Goal: Transaction & Acquisition: Purchase product/service

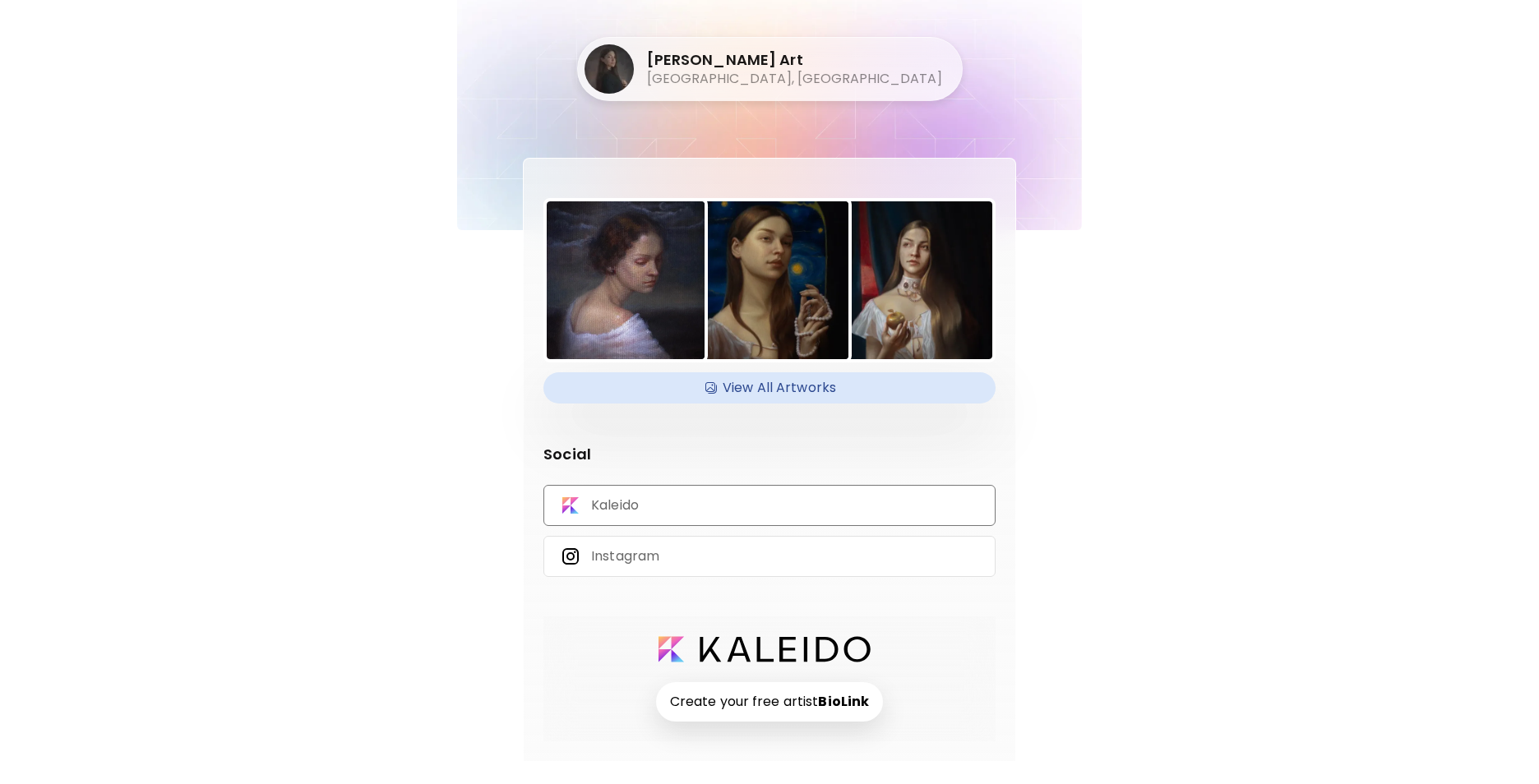
click at [615, 508] on p "Kaleido" at bounding box center [615, 506] width 48 height 18
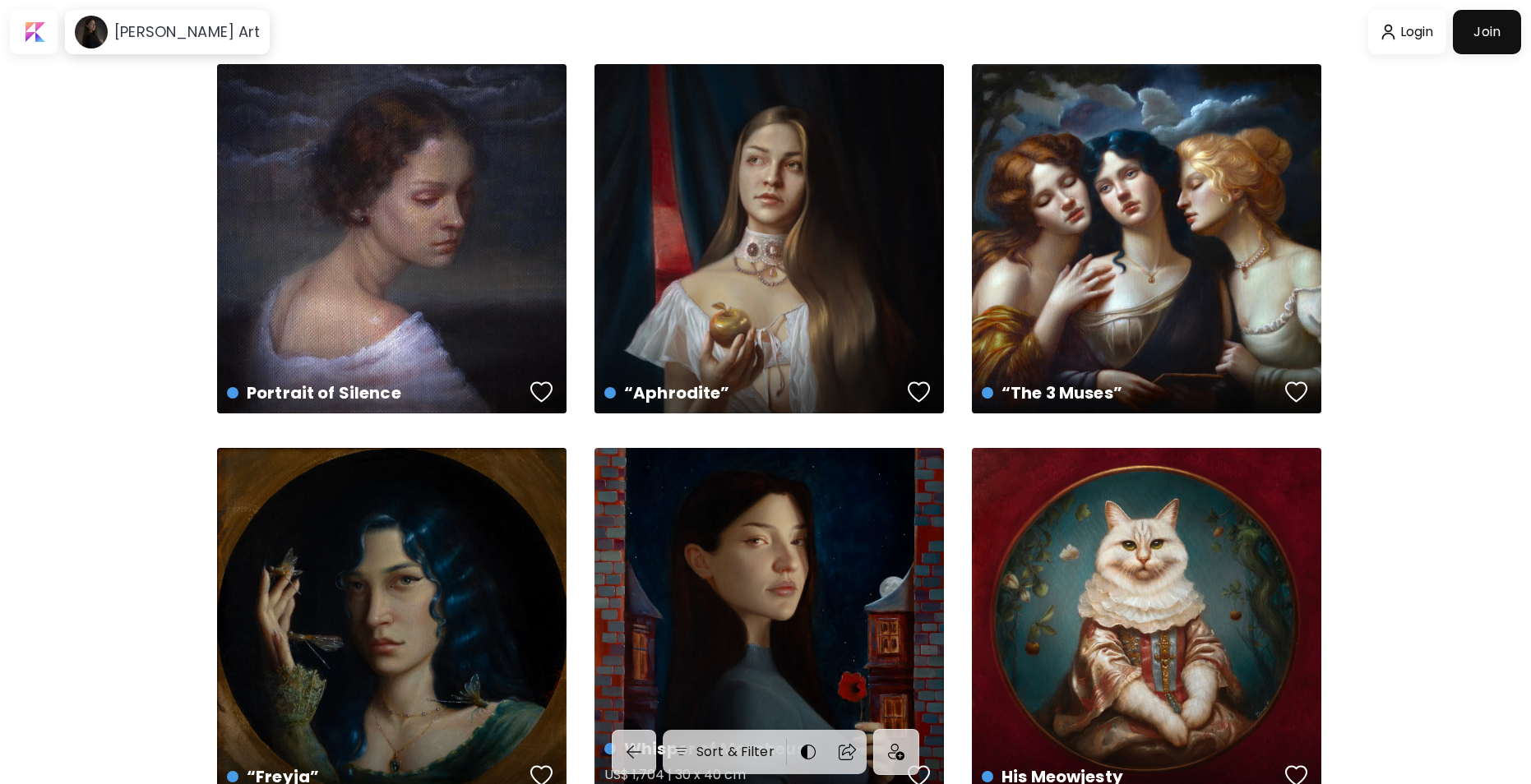
click at [743, 537] on div "Whisper of Morpheus US$ 1,704 | 30 x 40 cm" at bounding box center [769, 622] width 349 height 349
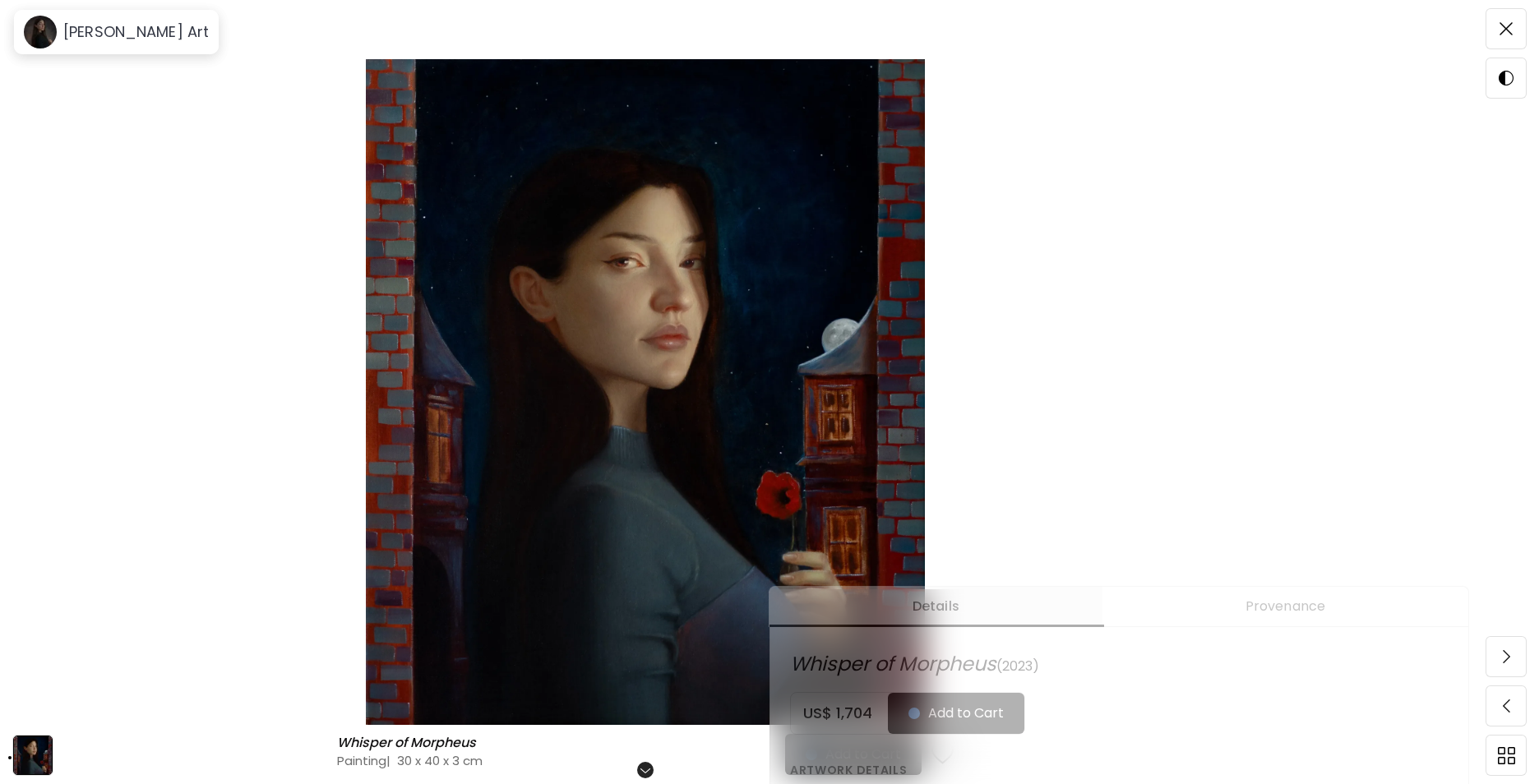
scroll to position [329, 0]
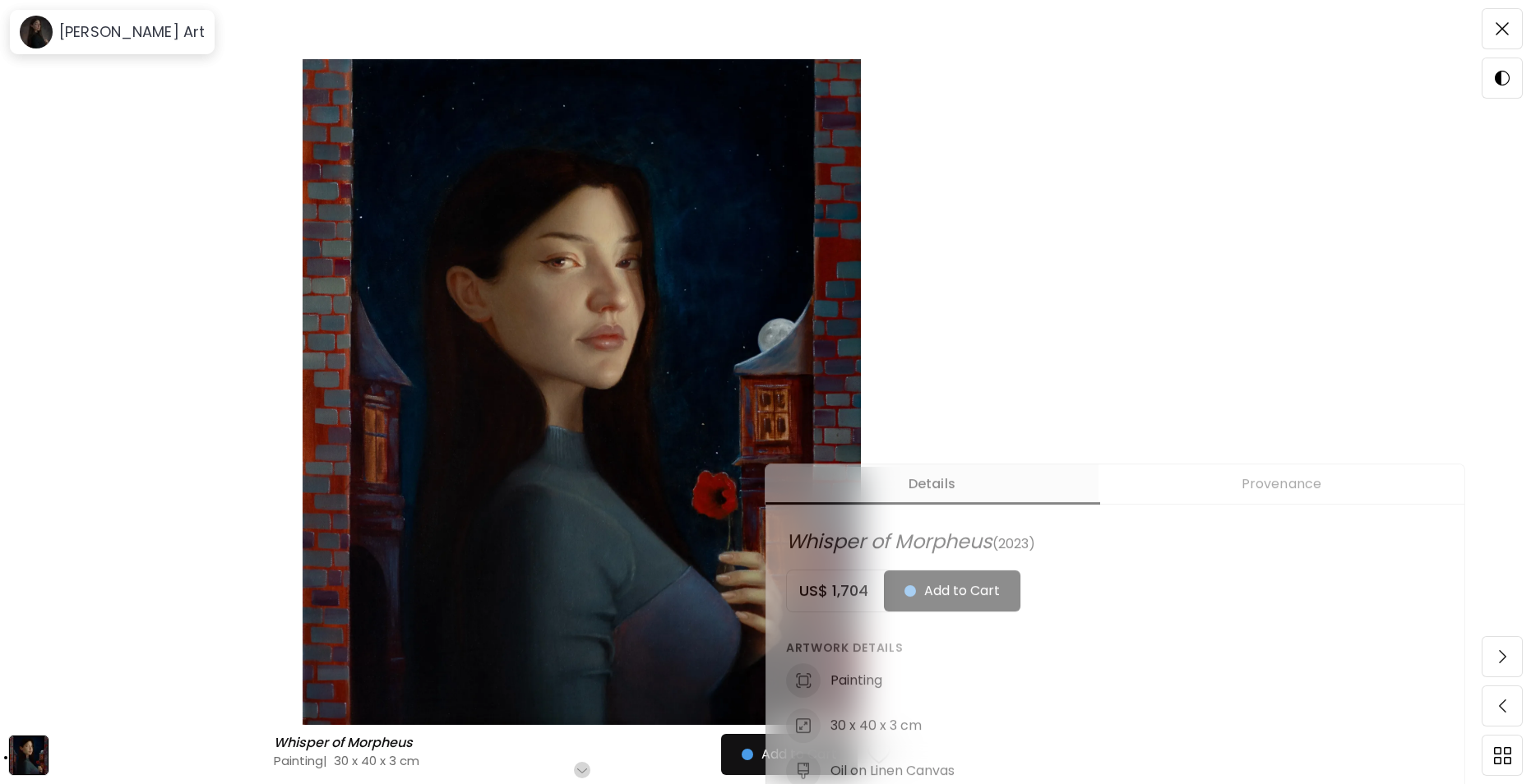
click at [1094, 315] on img at bounding box center [581, 392] width 1025 height 665
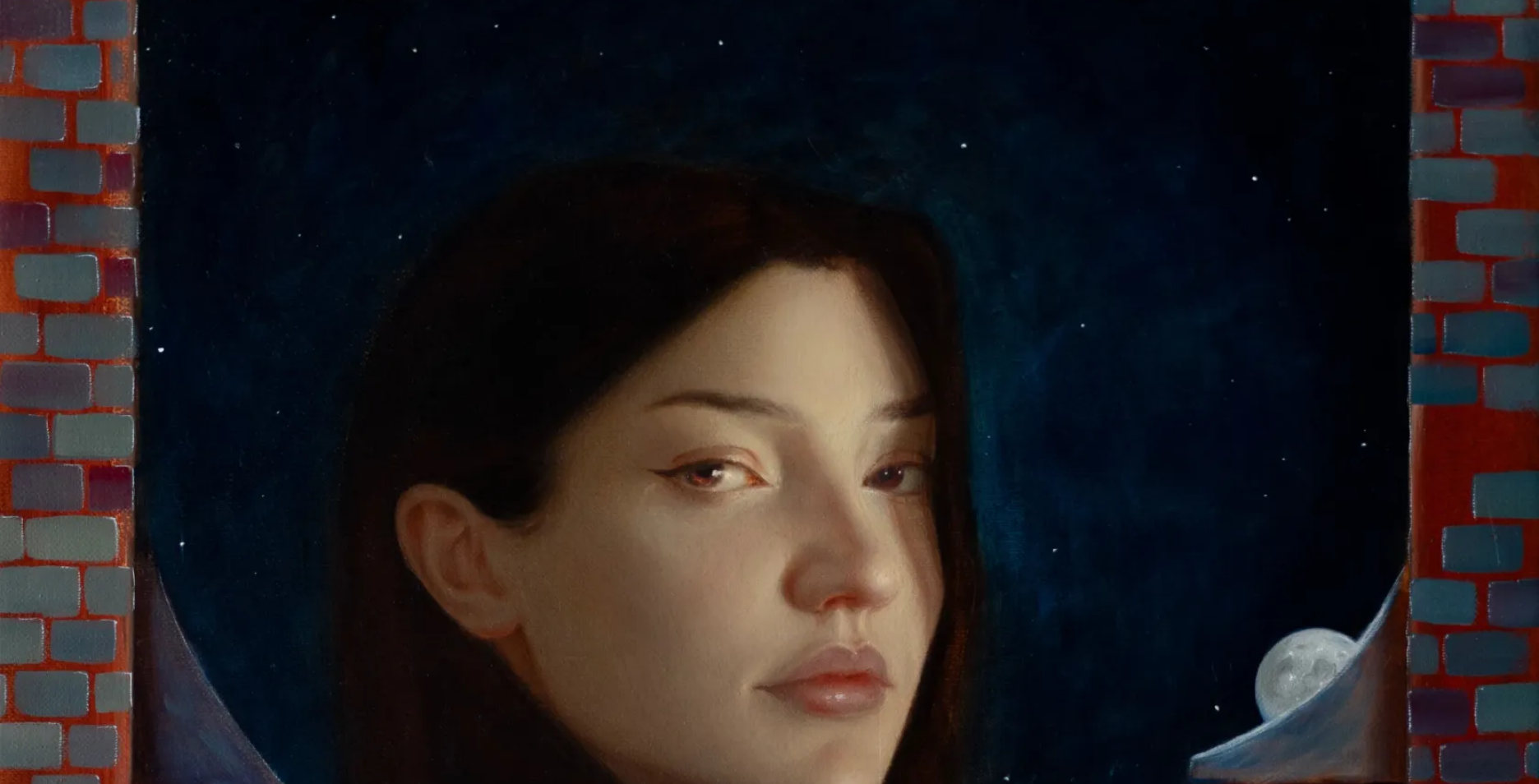
scroll to position [164, 0]
